Goal: Information Seeking & Learning: Learn about a topic

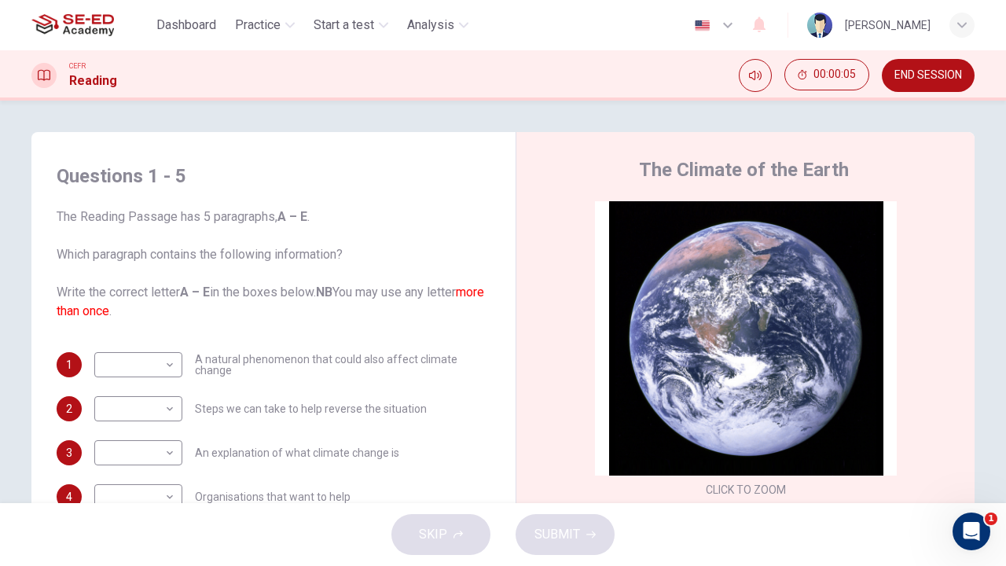
click at [292, 157] on div "Questions 1 - 5 The Reading Passage has 5 paragraphs, A – E . Which paragraph c…" at bounding box center [273, 358] width 459 height 421
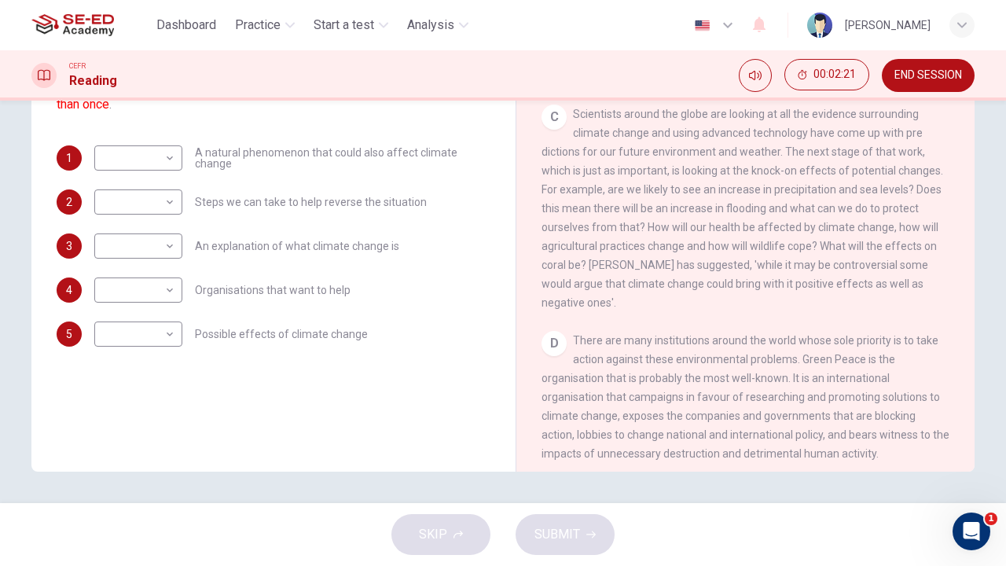
scroll to position [769, 0]
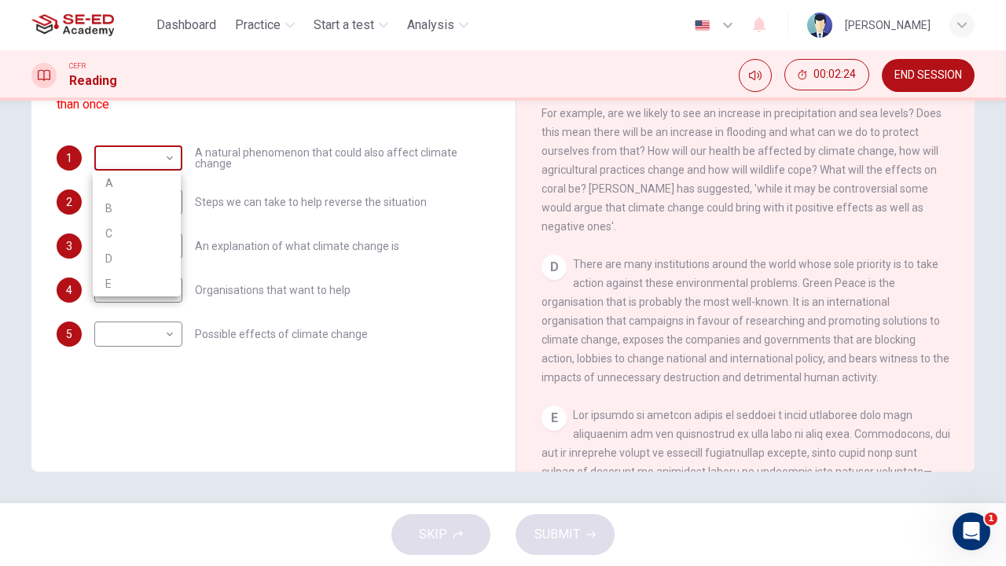
click at [144, 158] on body "This site uses cookies, as explained in our Privacy Policy . If you agree to th…" at bounding box center [503, 283] width 1006 height 566
click at [143, 182] on li "A" at bounding box center [137, 183] width 88 height 25
type input "A"
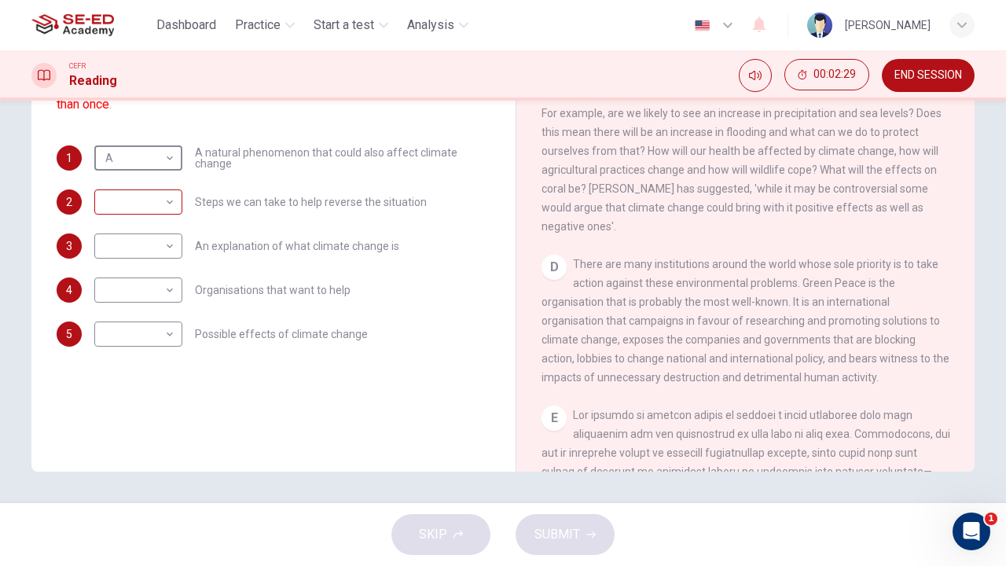
click at [134, 206] on body "This site uses cookies, as explained in our Privacy Policy . If you agree to th…" at bounding box center [503, 283] width 1006 height 566
click at [131, 252] on li "B" at bounding box center [137, 252] width 88 height 25
type input "B"
click at [135, 247] on body "This site uses cookies, as explained in our Privacy Policy . If you agree to th…" at bounding box center [503, 283] width 1006 height 566
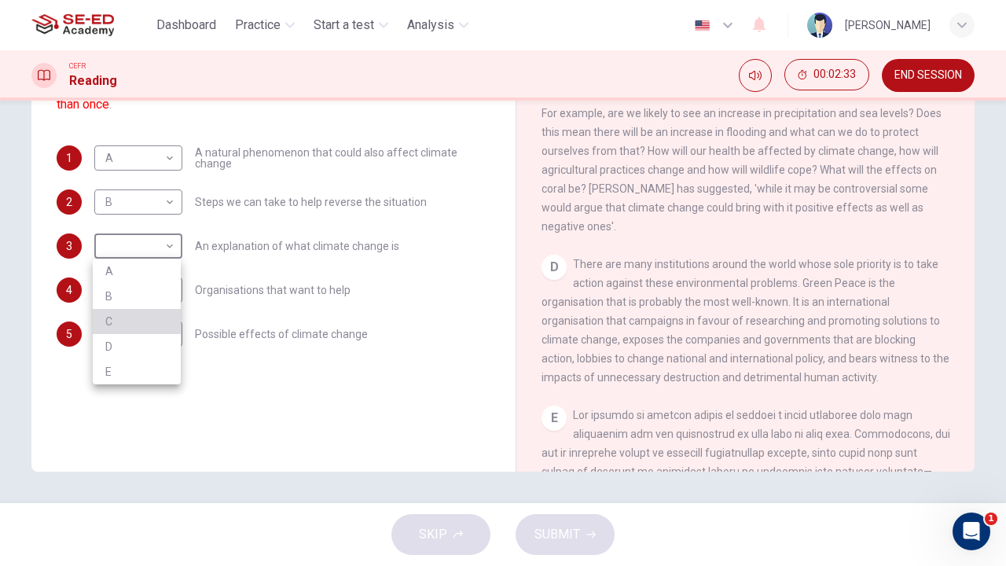
click at [130, 328] on li "C" at bounding box center [137, 321] width 88 height 25
type input "C"
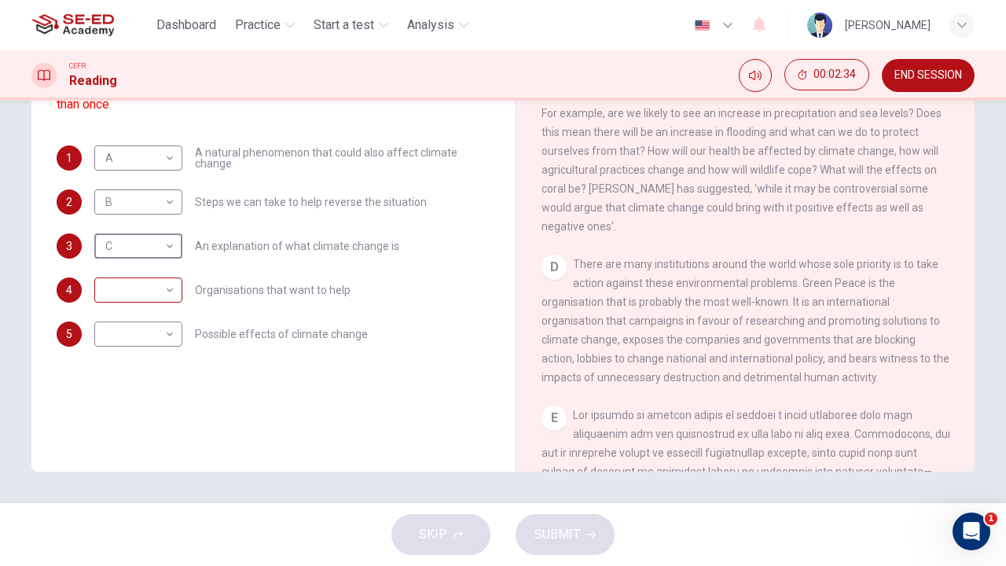
click at [151, 292] on body "This site uses cookies, as explained in our Privacy Policy . If you agree to th…" at bounding box center [503, 283] width 1006 height 566
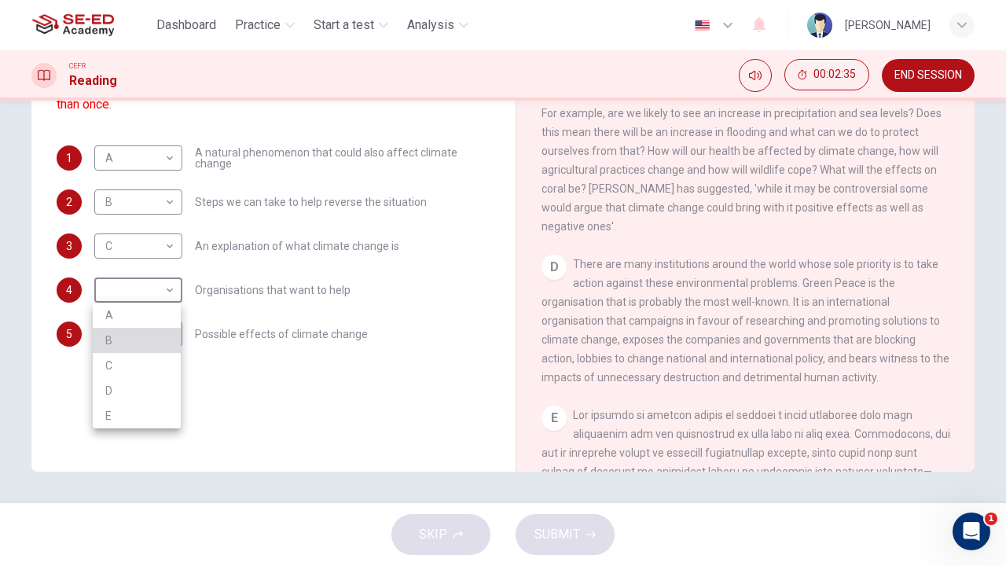
click at [135, 344] on li "B" at bounding box center [137, 340] width 88 height 25
type input "B"
click at [153, 338] on body "This site uses cookies, as explained in our Privacy Policy . If you agree to th…" at bounding box center [503, 283] width 1006 height 566
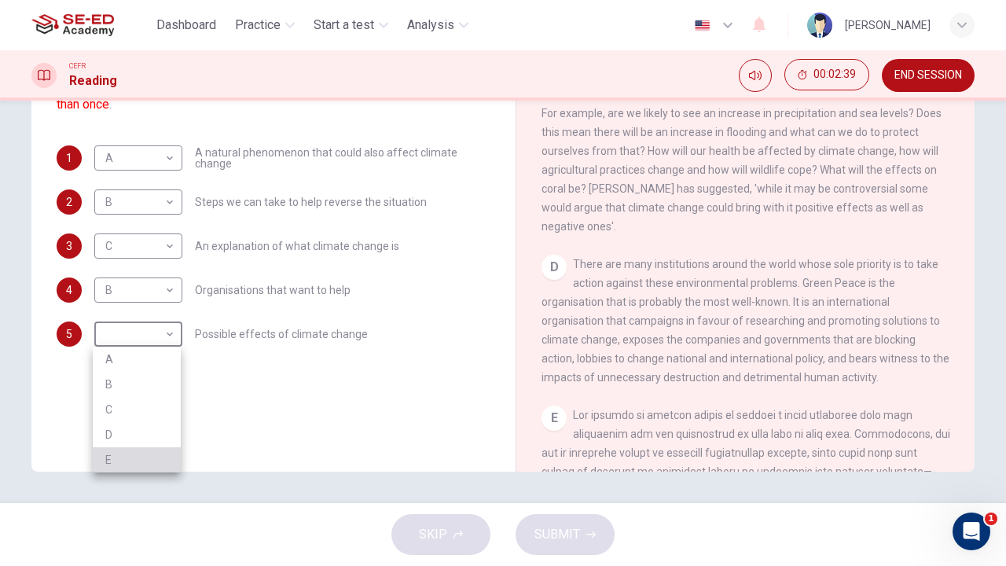
click at [112, 459] on li "E" at bounding box center [137, 459] width 88 height 25
type input "E"
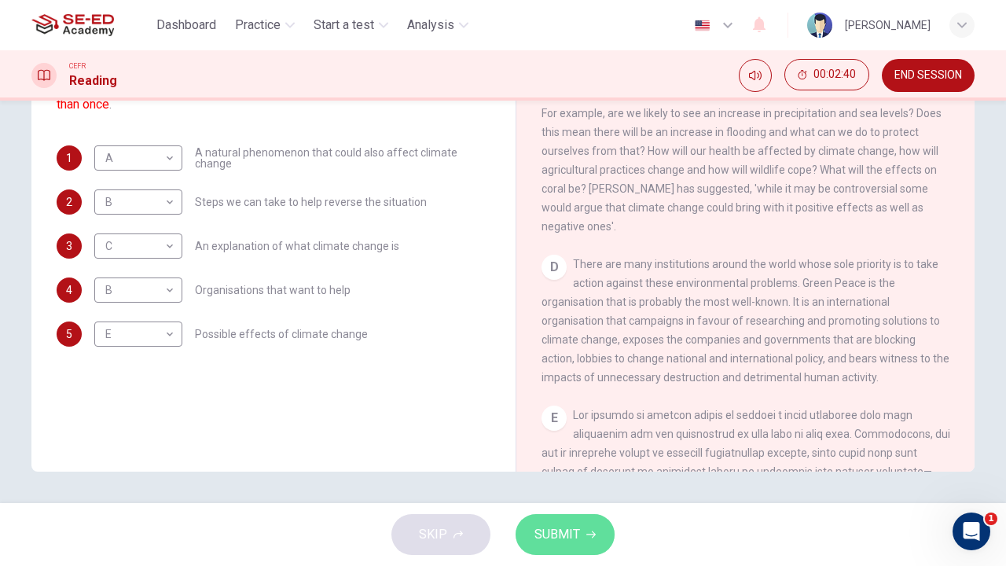
click at [589, 534] on icon "button" at bounding box center [590, 534] width 9 height 9
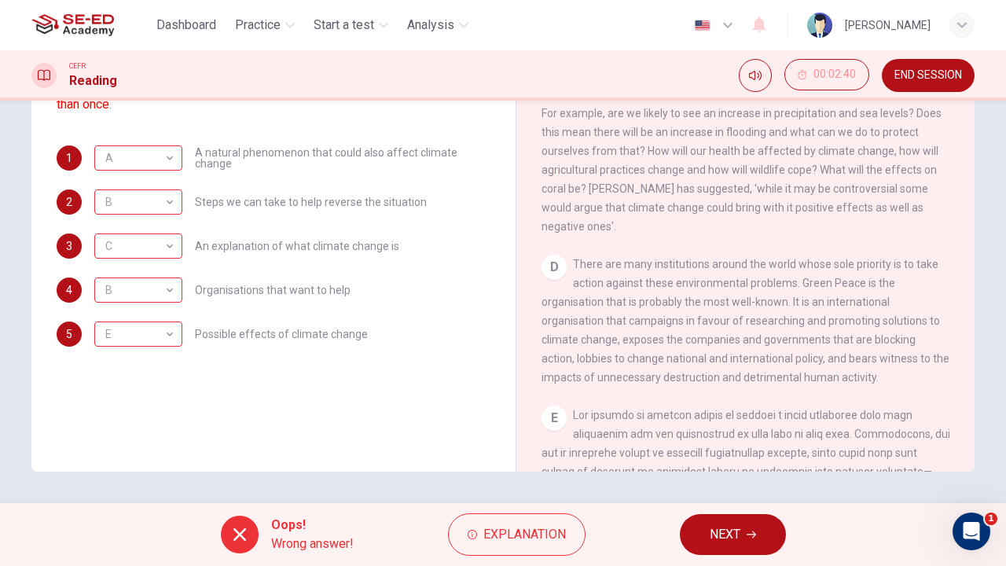
click at [910, 75] on span "END SESSION" at bounding box center [929, 75] width 68 height 13
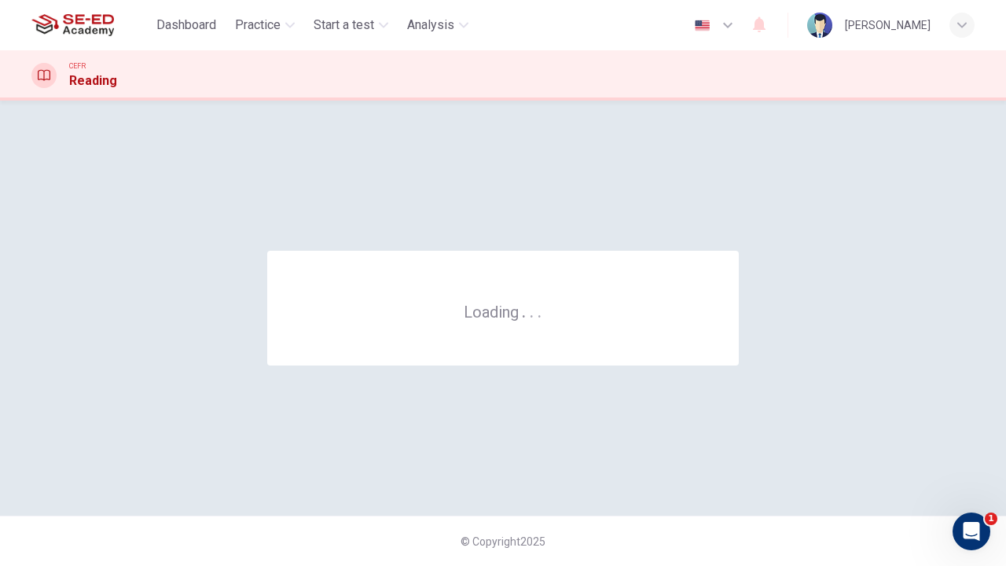
scroll to position [0, 0]
